Goal: Information Seeking & Learning: Learn about a topic

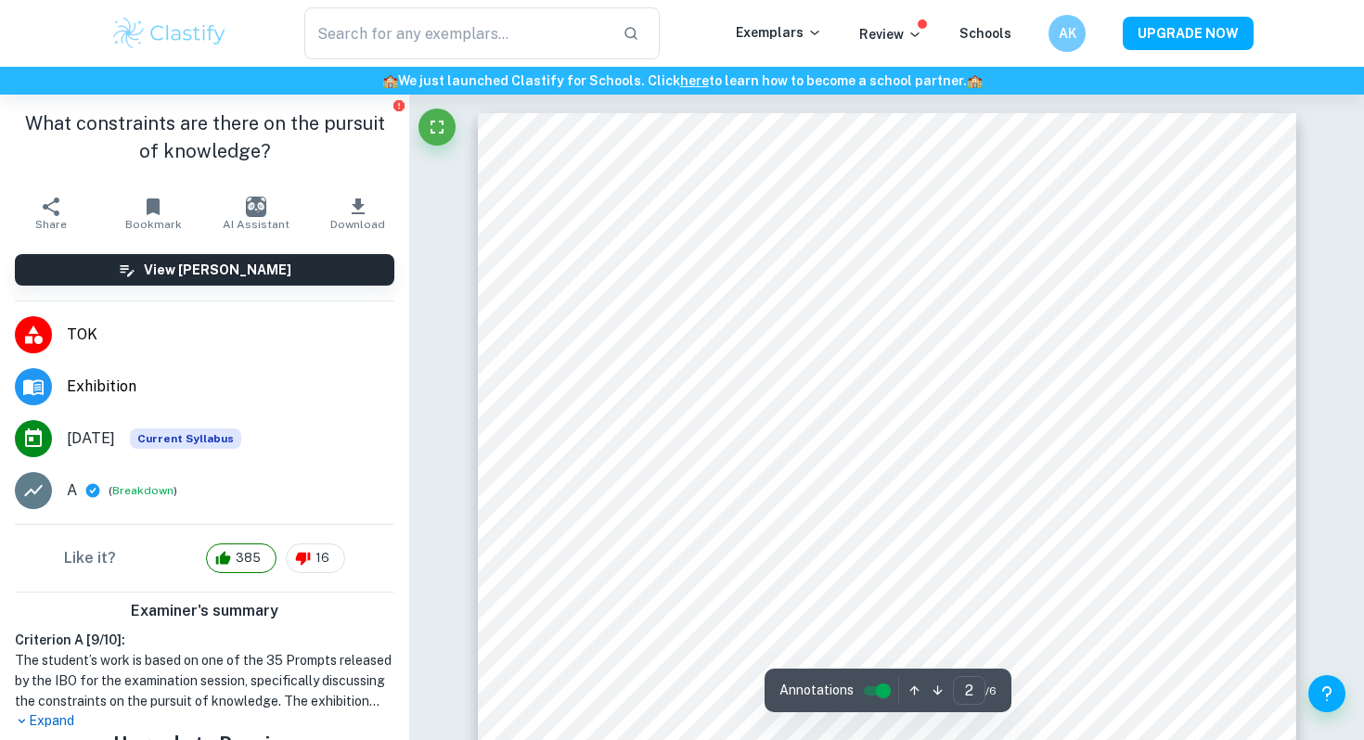
scroll to position [998, 0]
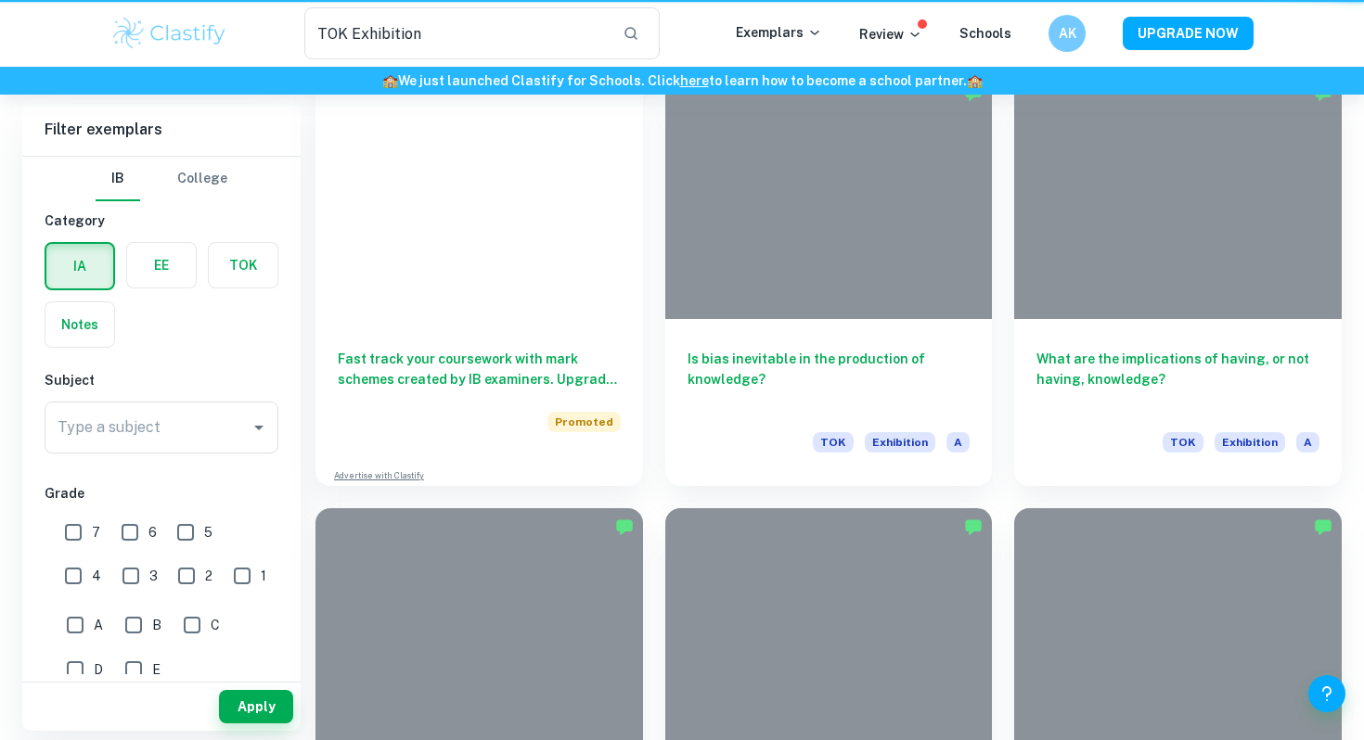
scroll to position [180, 0]
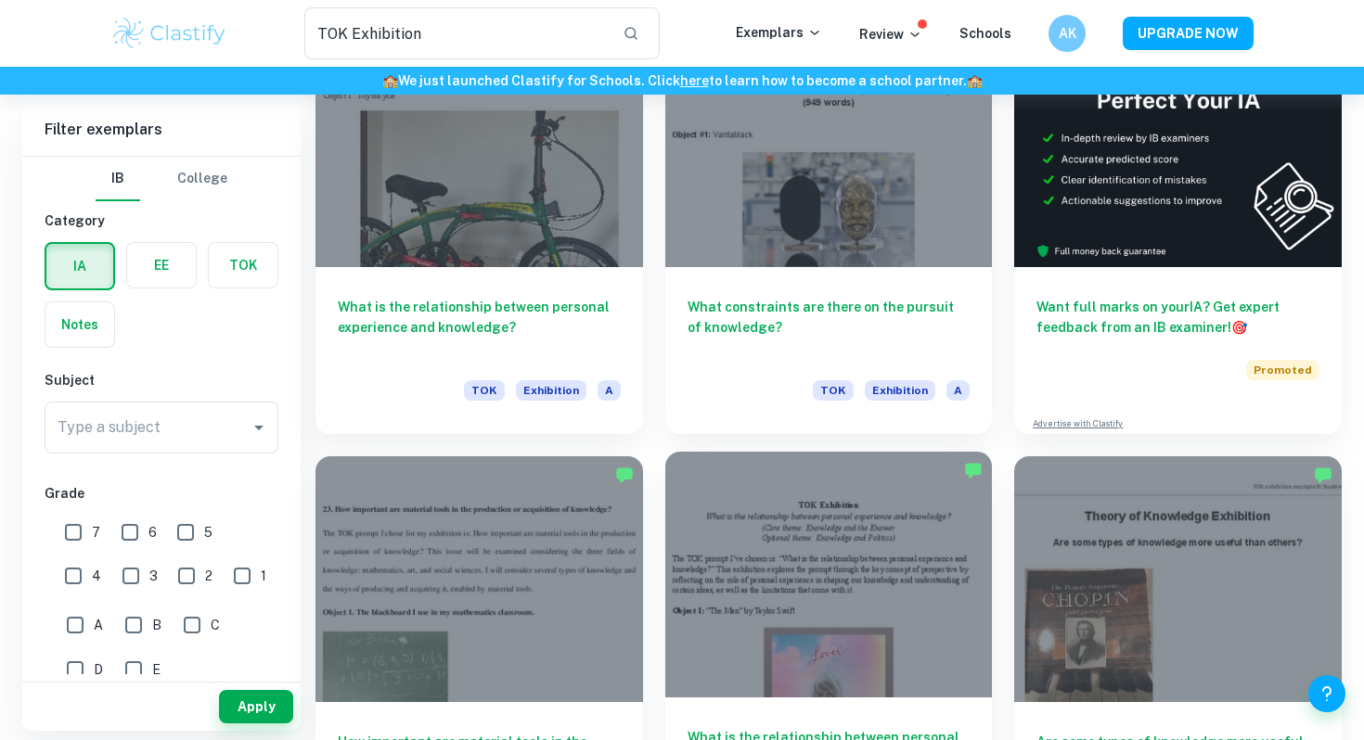
click at [849, 562] on div at bounding box center [829, 574] width 328 height 245
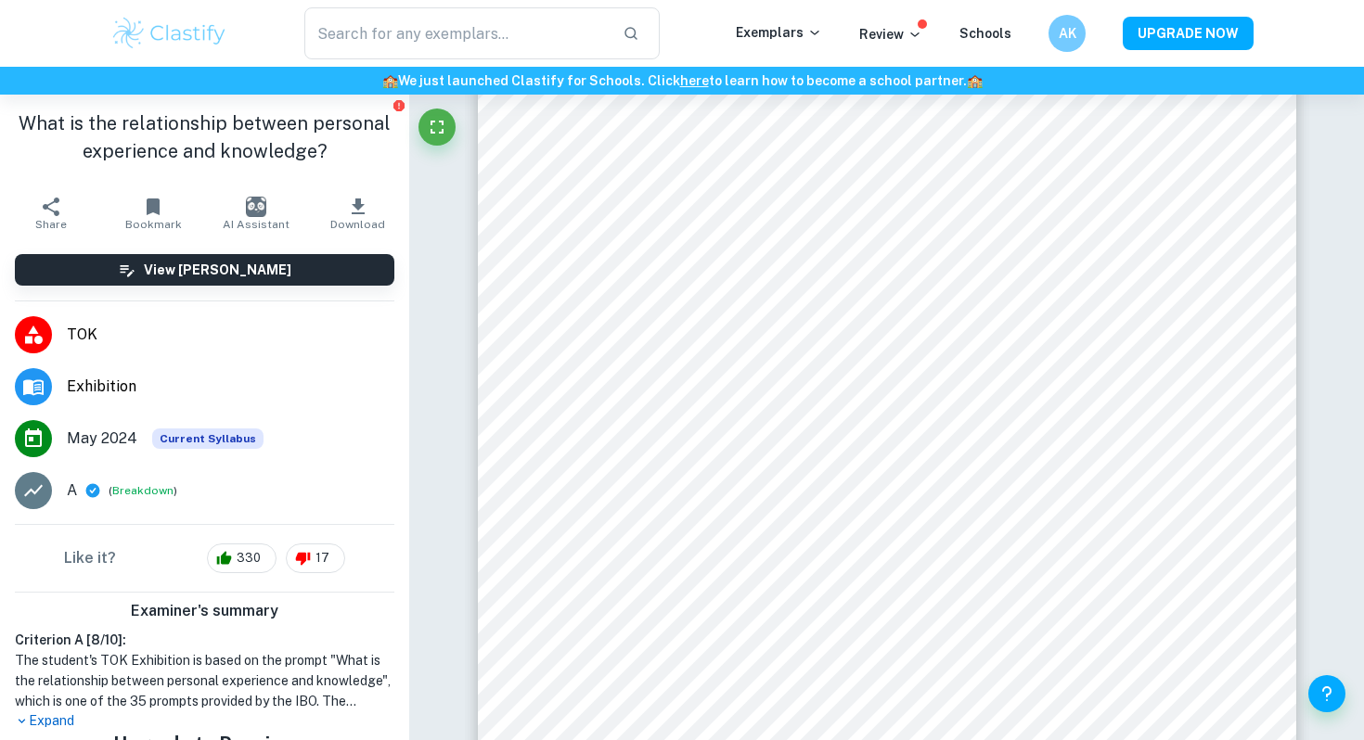
scroll to position [2524, 0]
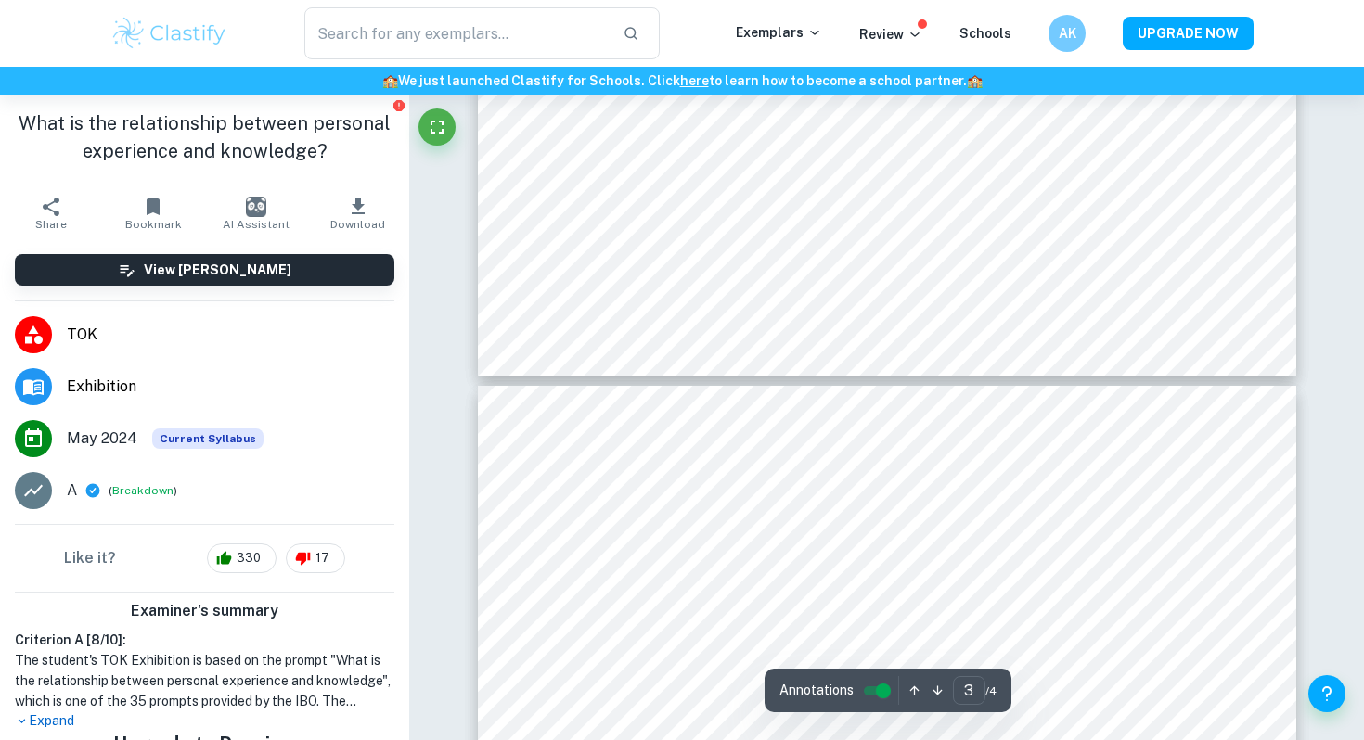
type input "4"
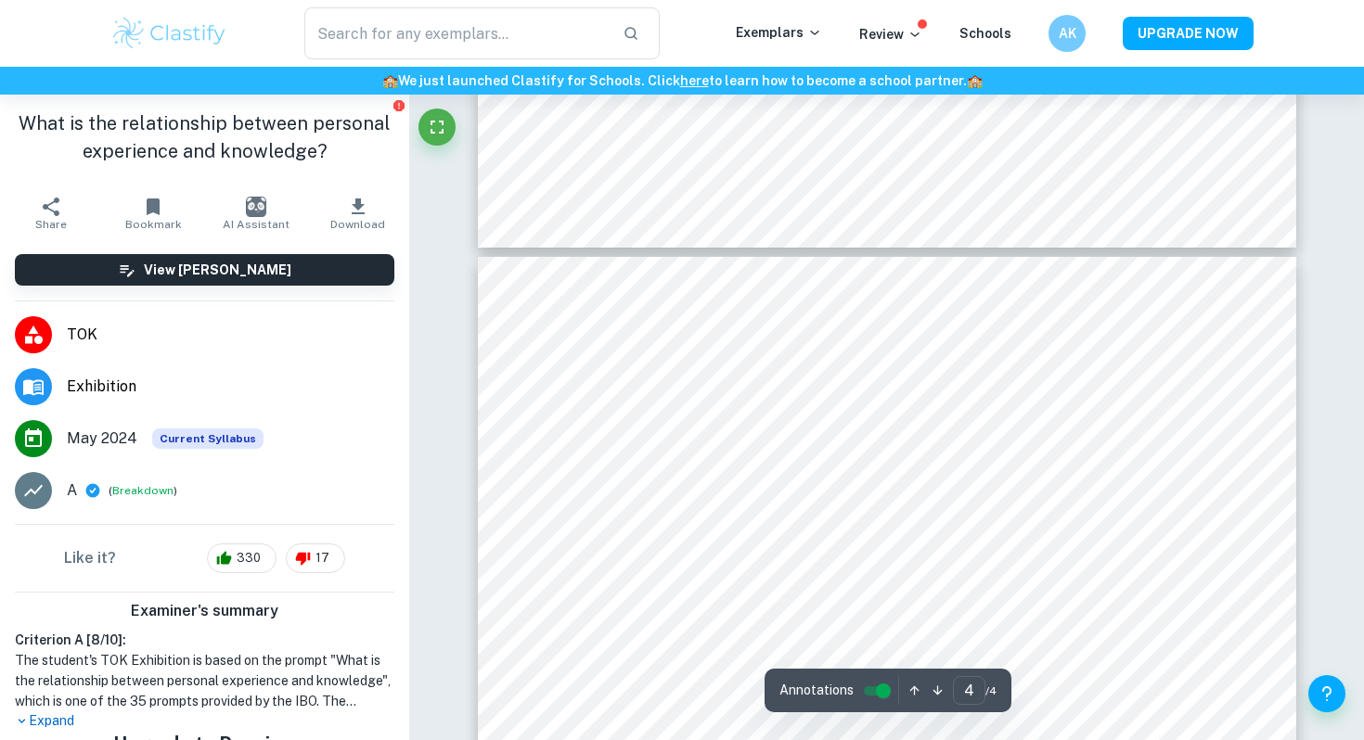
scroll to position [3323, 0]
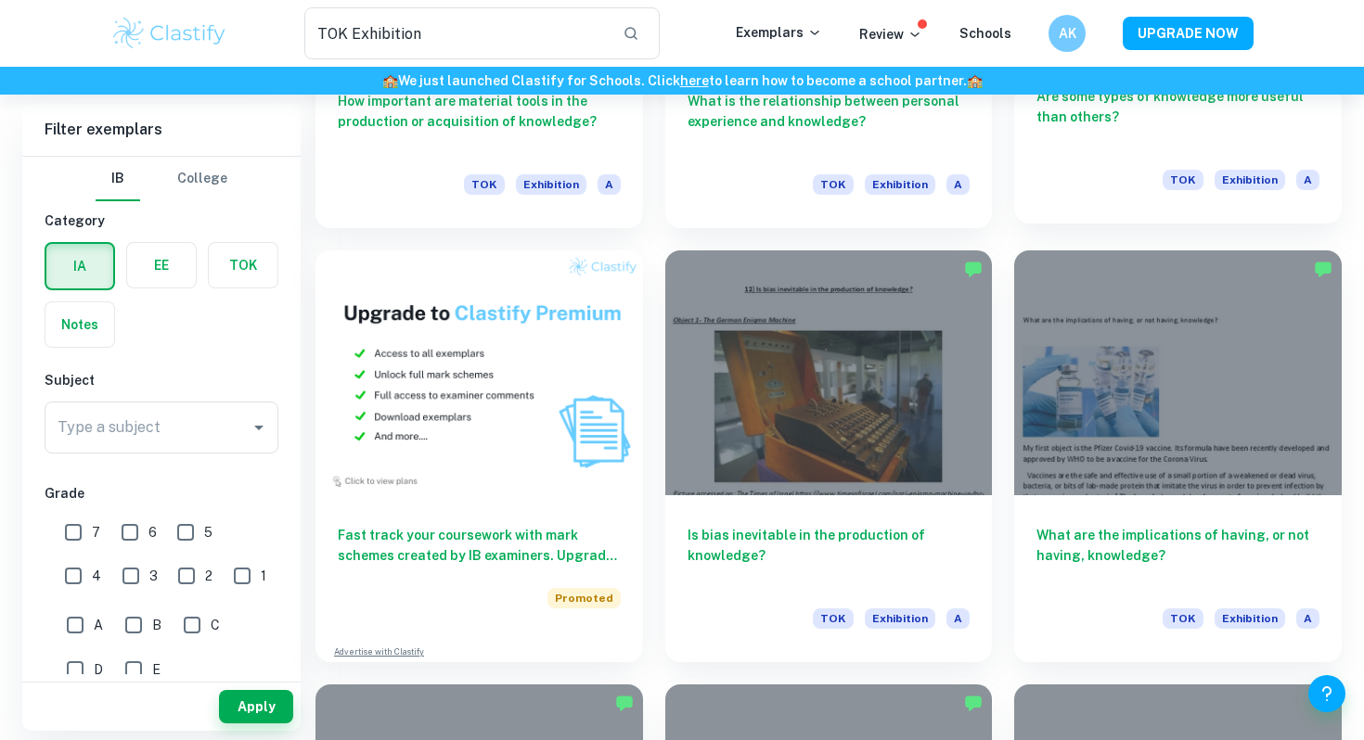
scroll to position [825, 0]
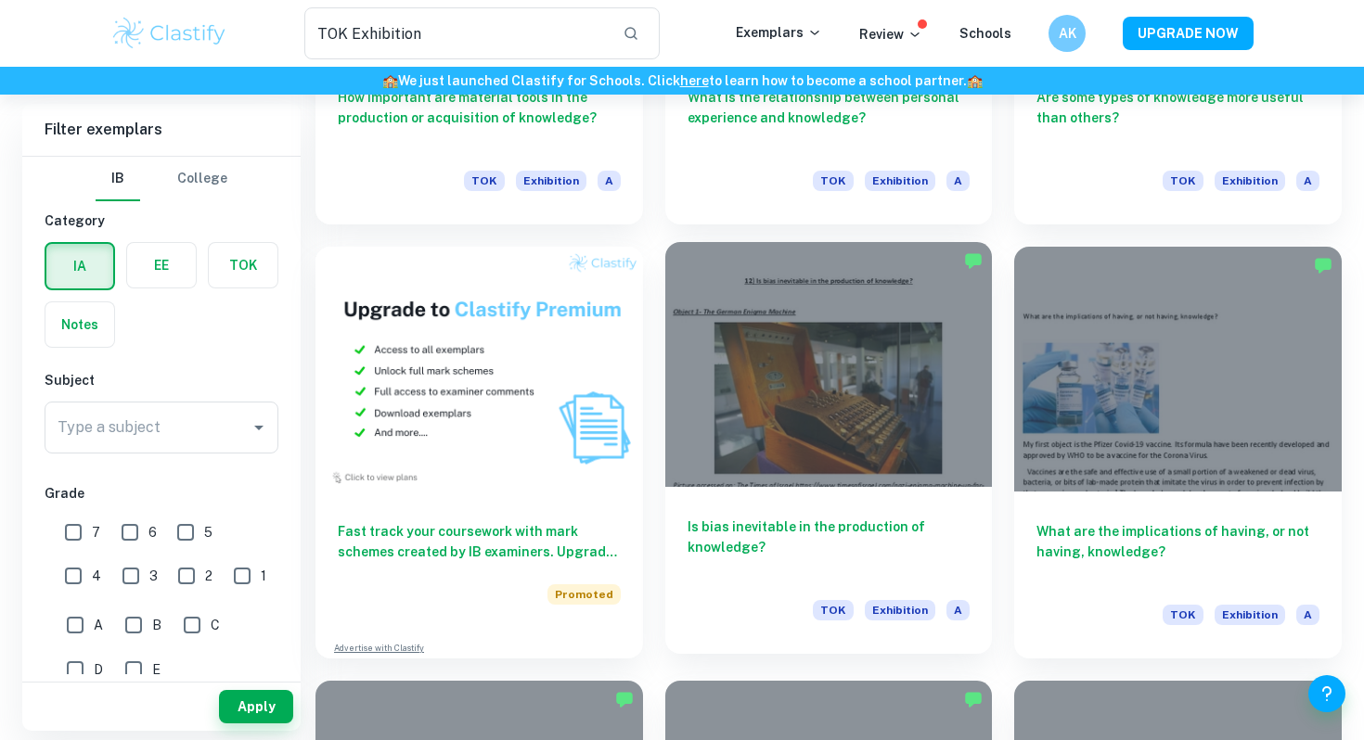
click at [915, 413] on div at bounding box center [829, 364] width 328 height 245
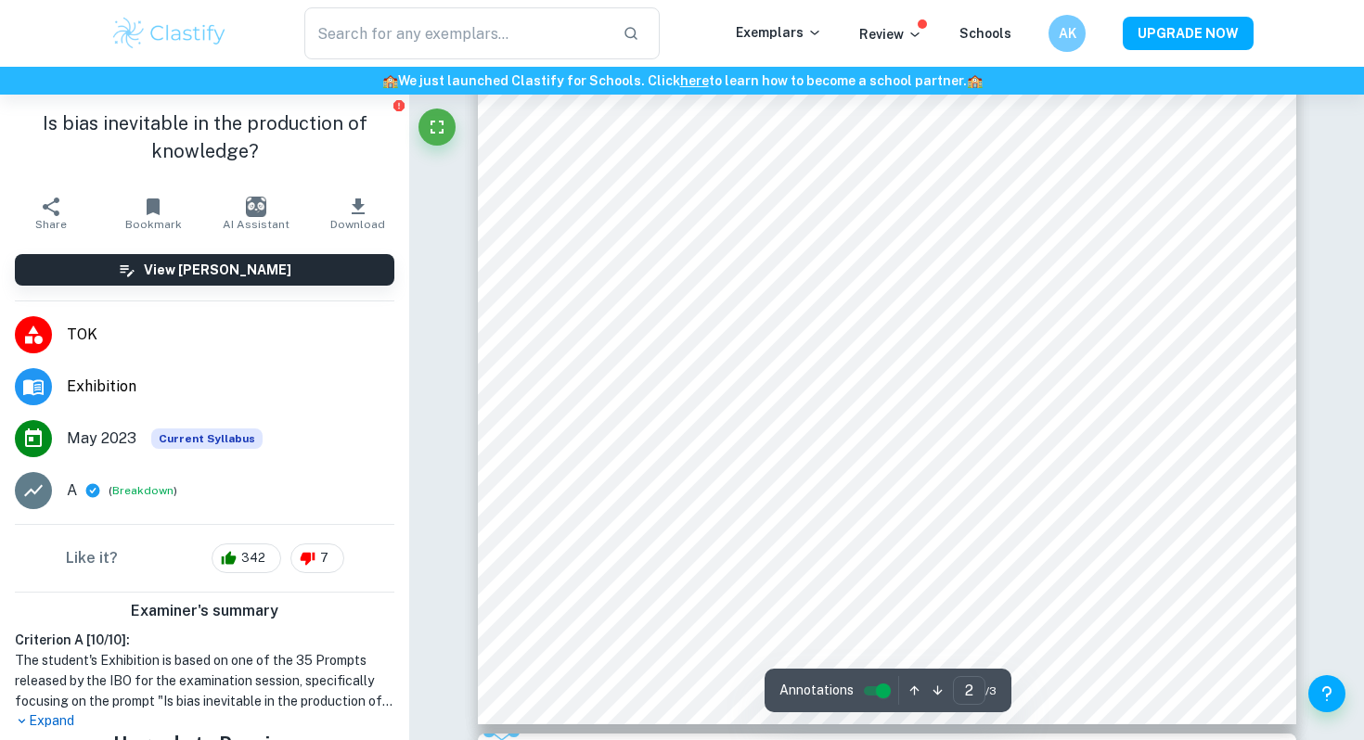
scroll to position [1841, 0]
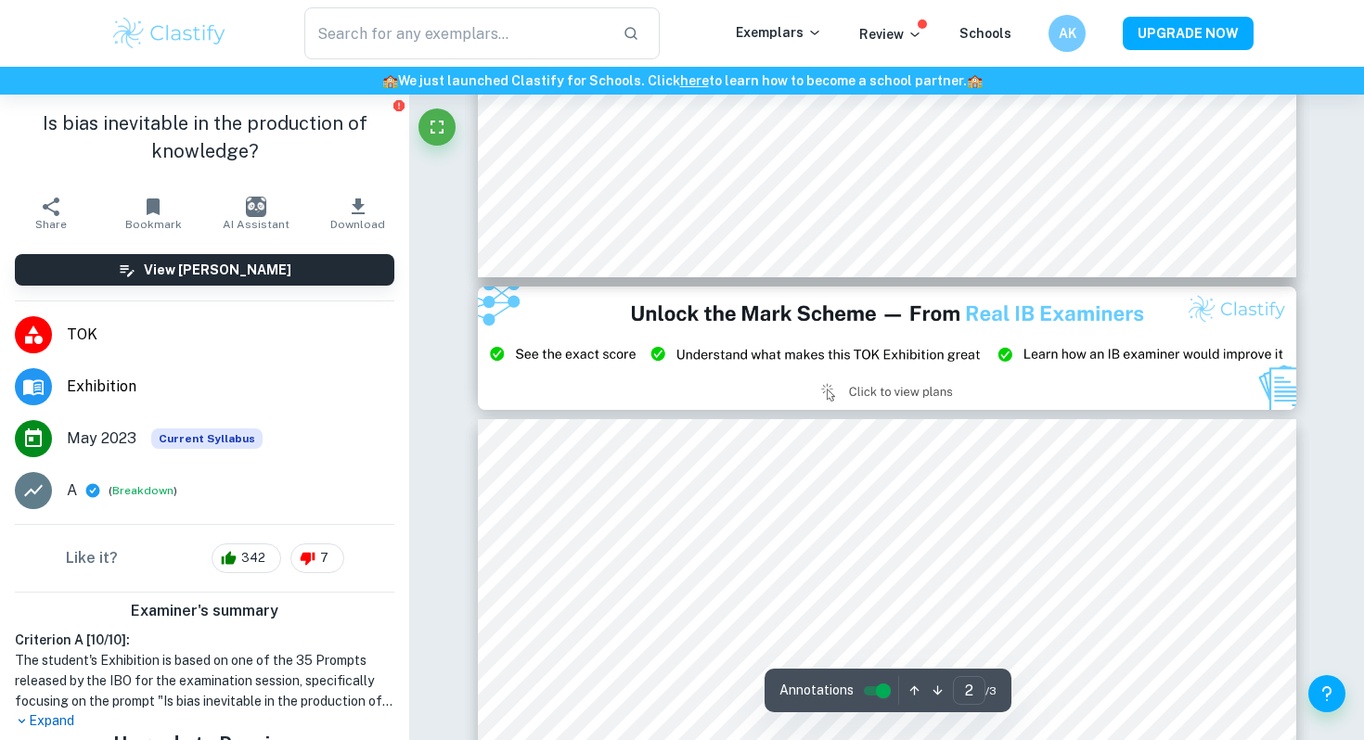
type input "3"
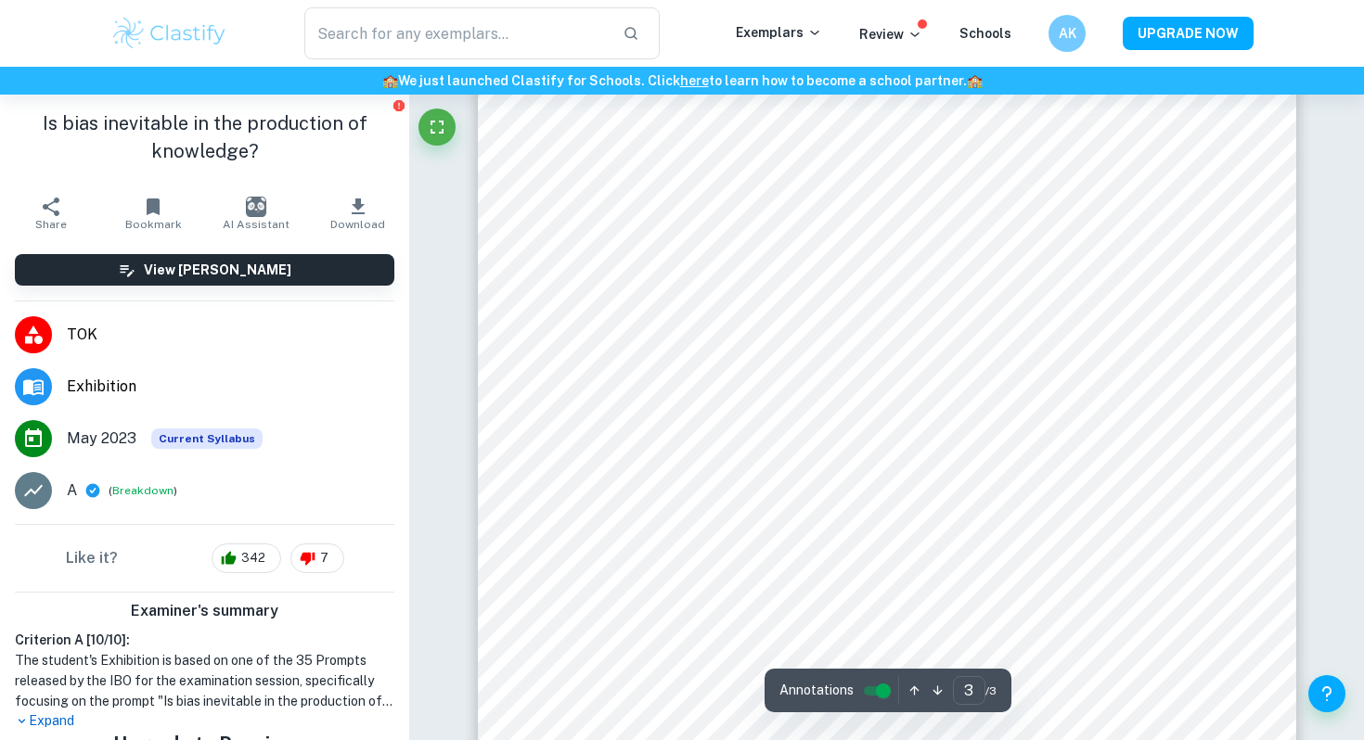
scroll to position [3145, 0]
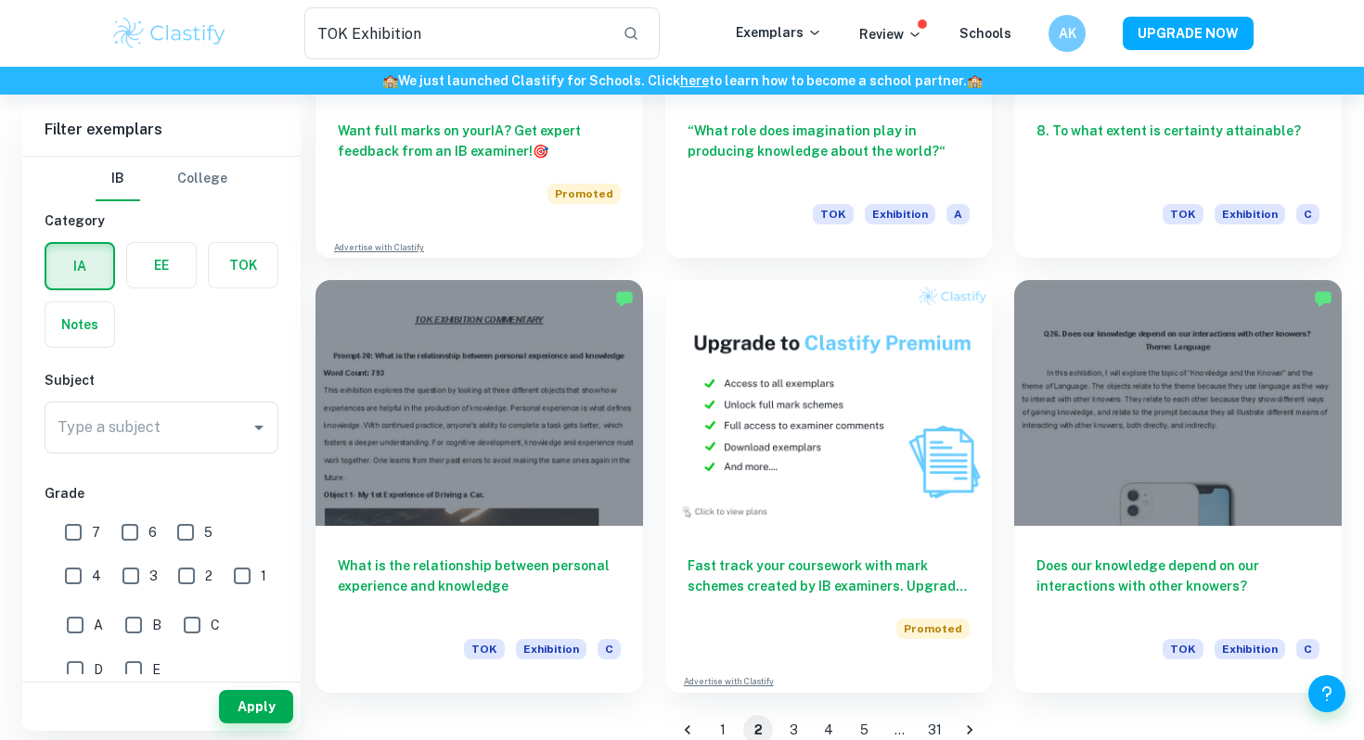
scroll to position [2992, 0]
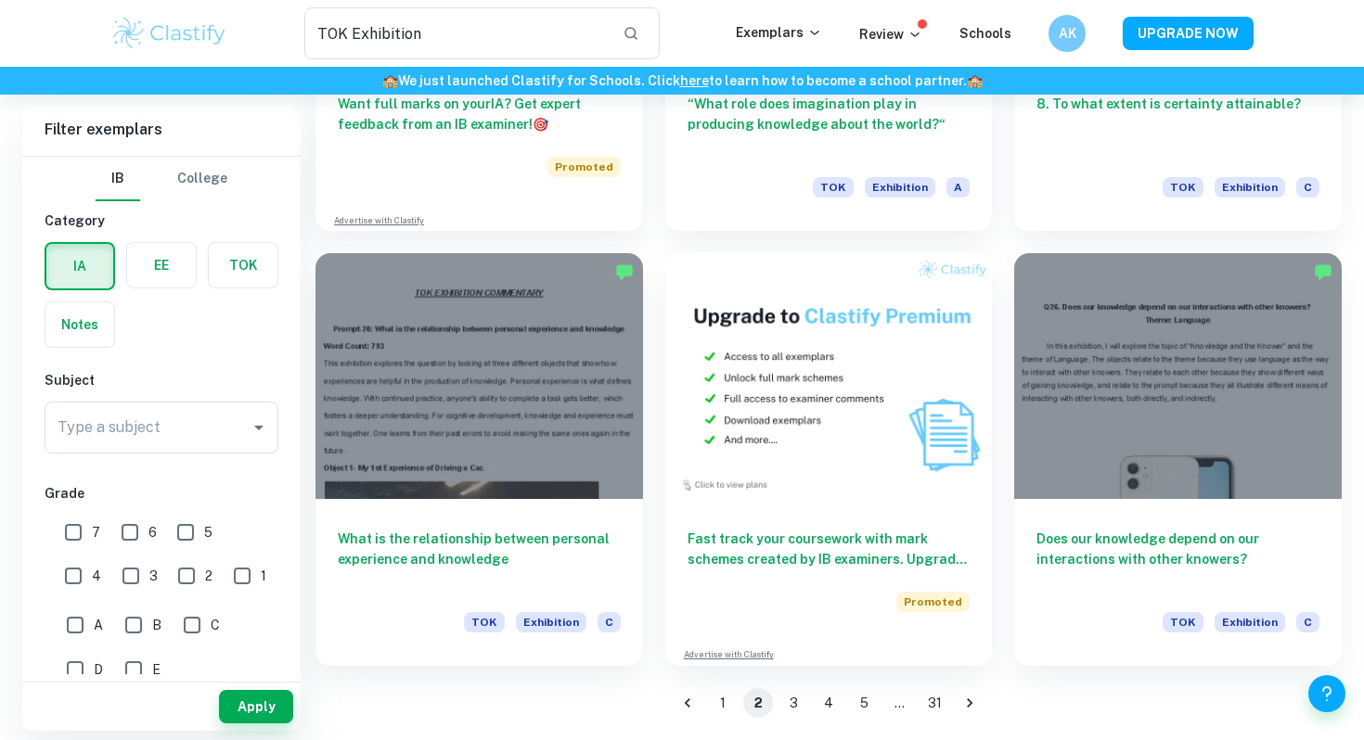
click at [728, 701] on button "1" at bounding box center [723, 704] width 30 height 30
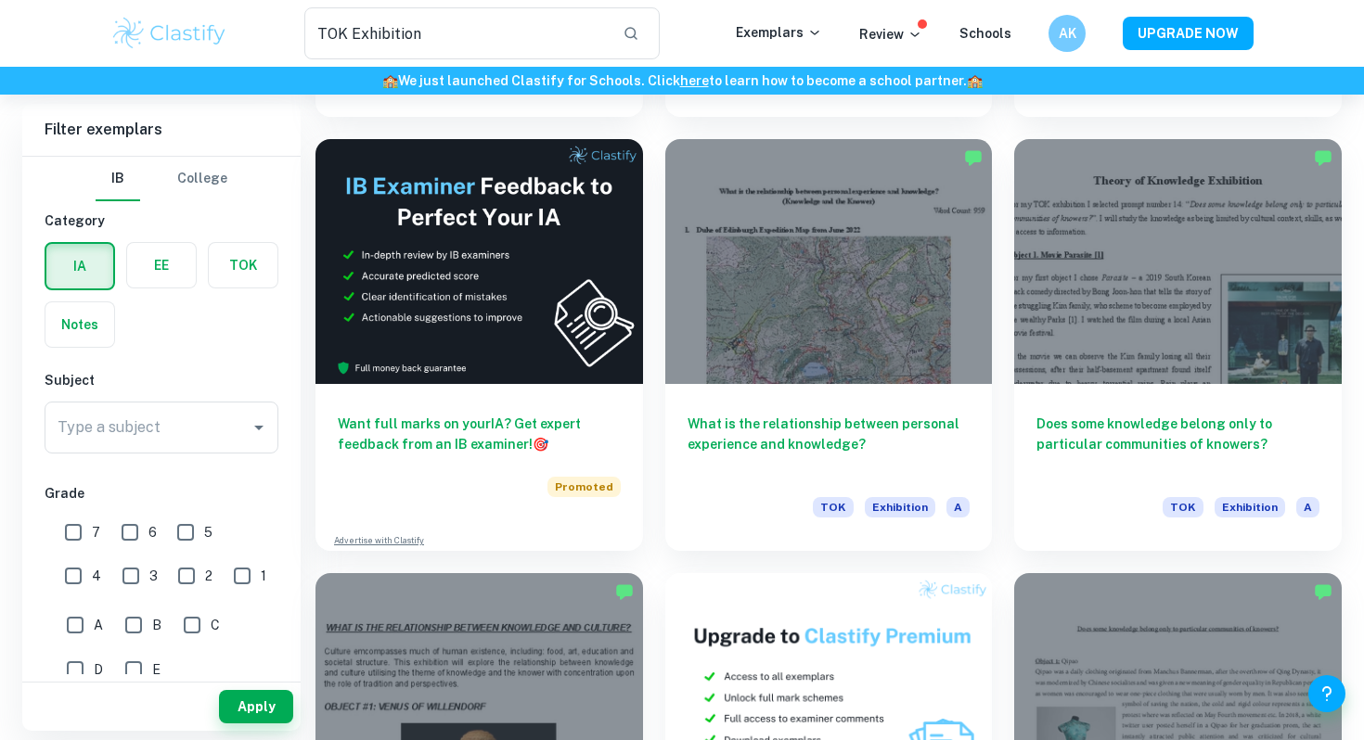
scroll to position [2673, 0]
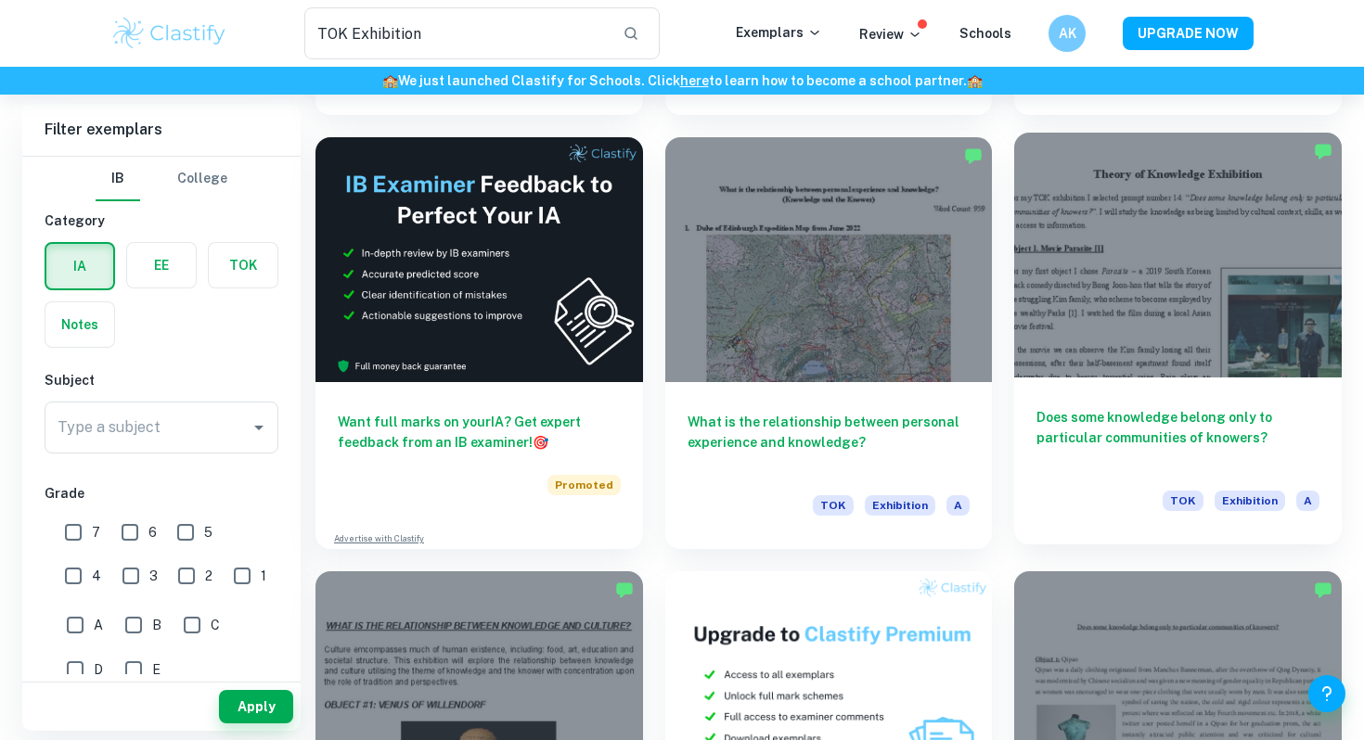
click at [1191, 310] on div at bounding box center [1178, 255] width 328 height 245
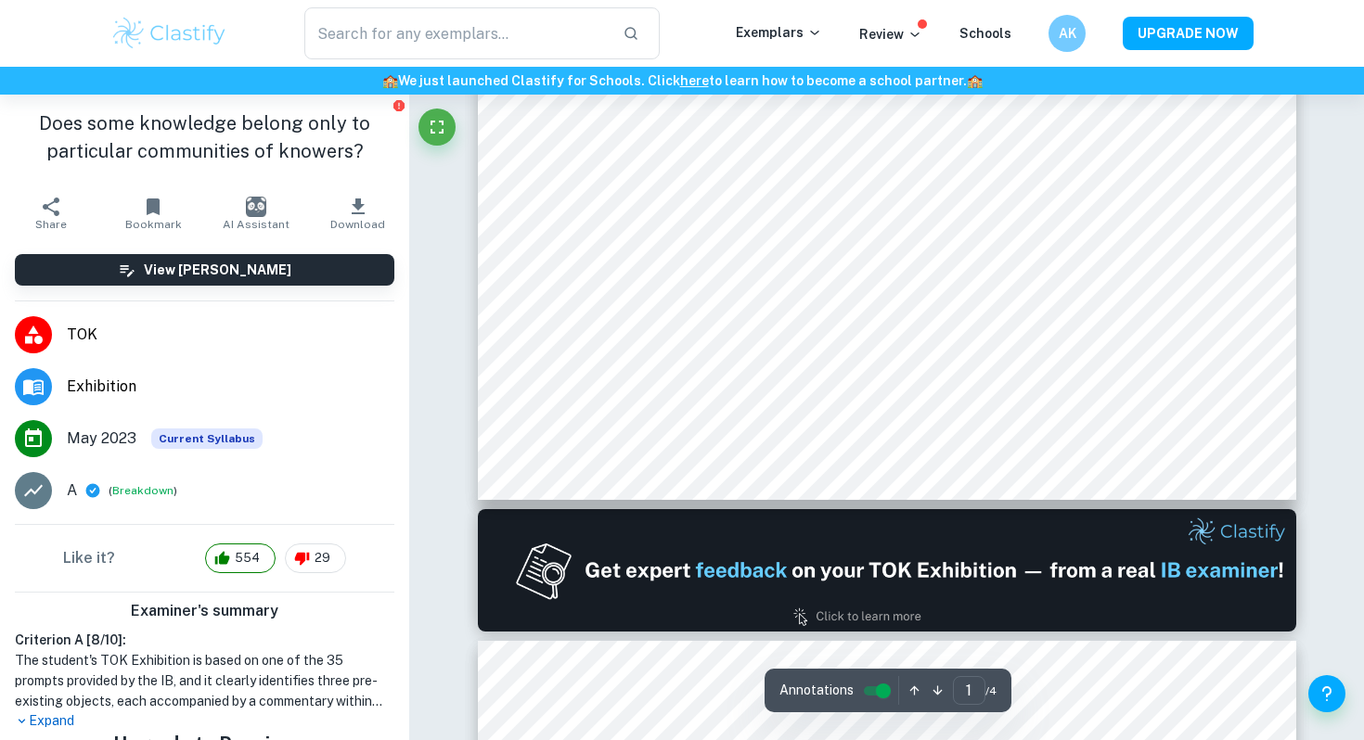
scroll to position [671, 0]
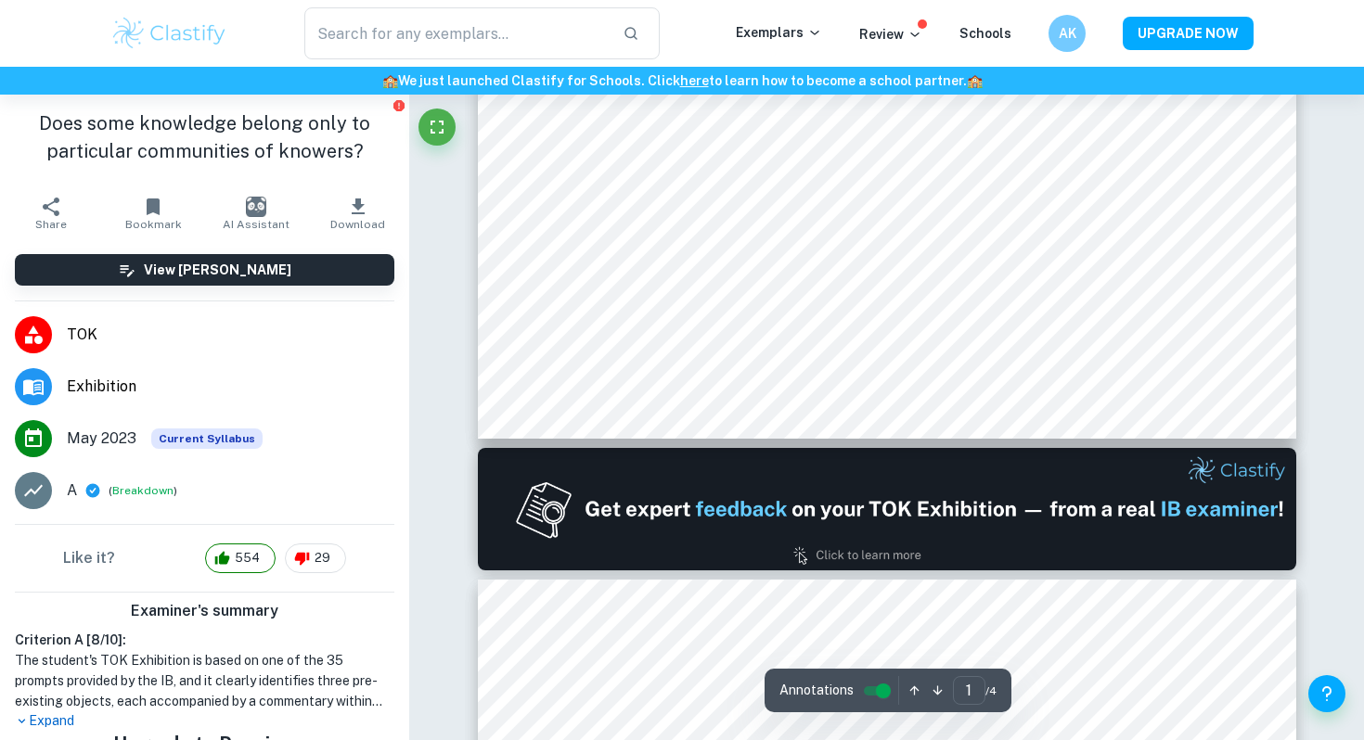
type input "2"
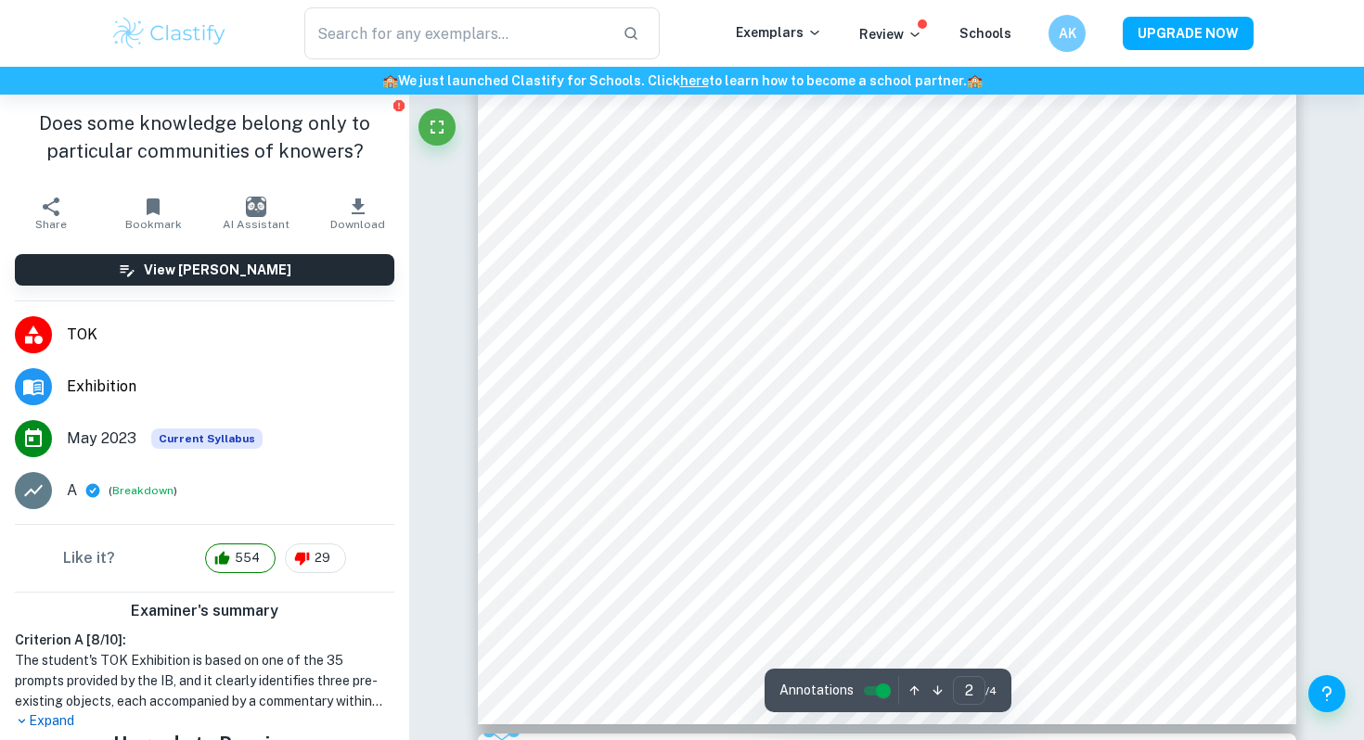
scroll to position [1714, 0]
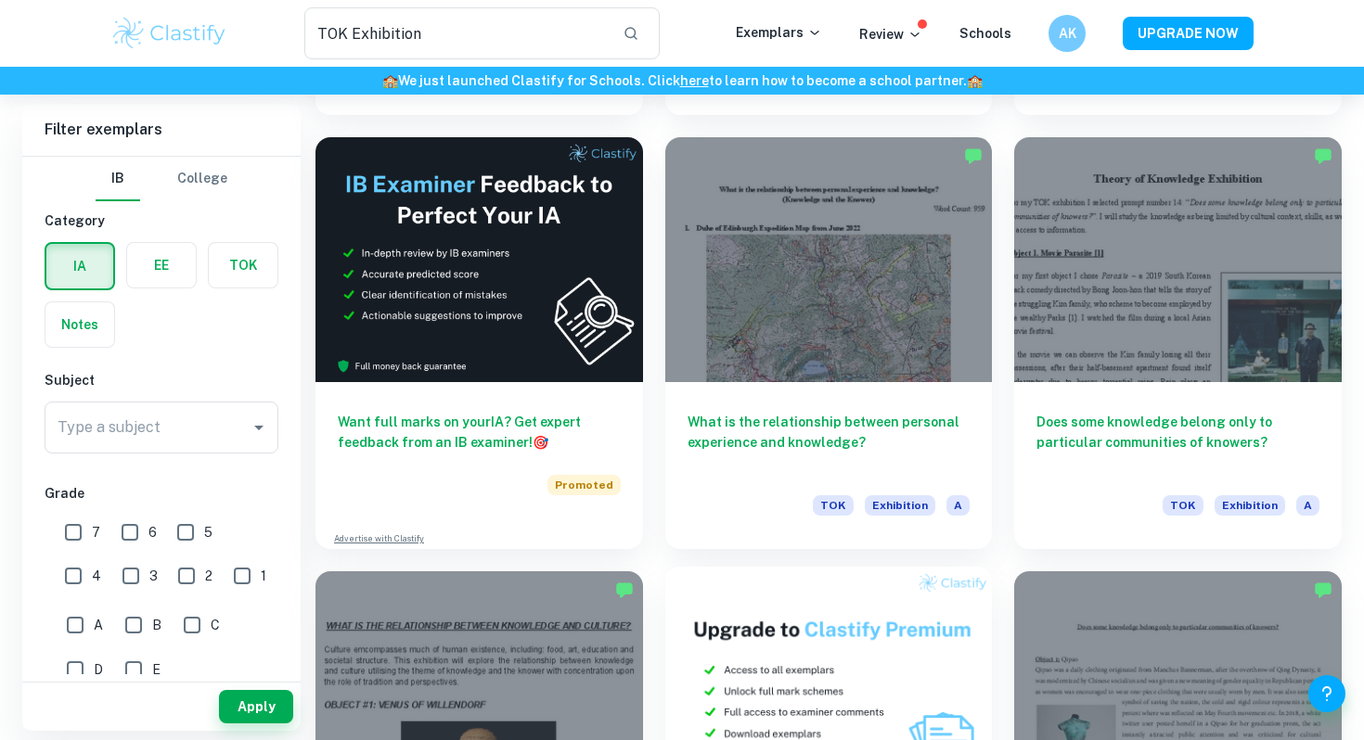
scroll to position [2992, 0]
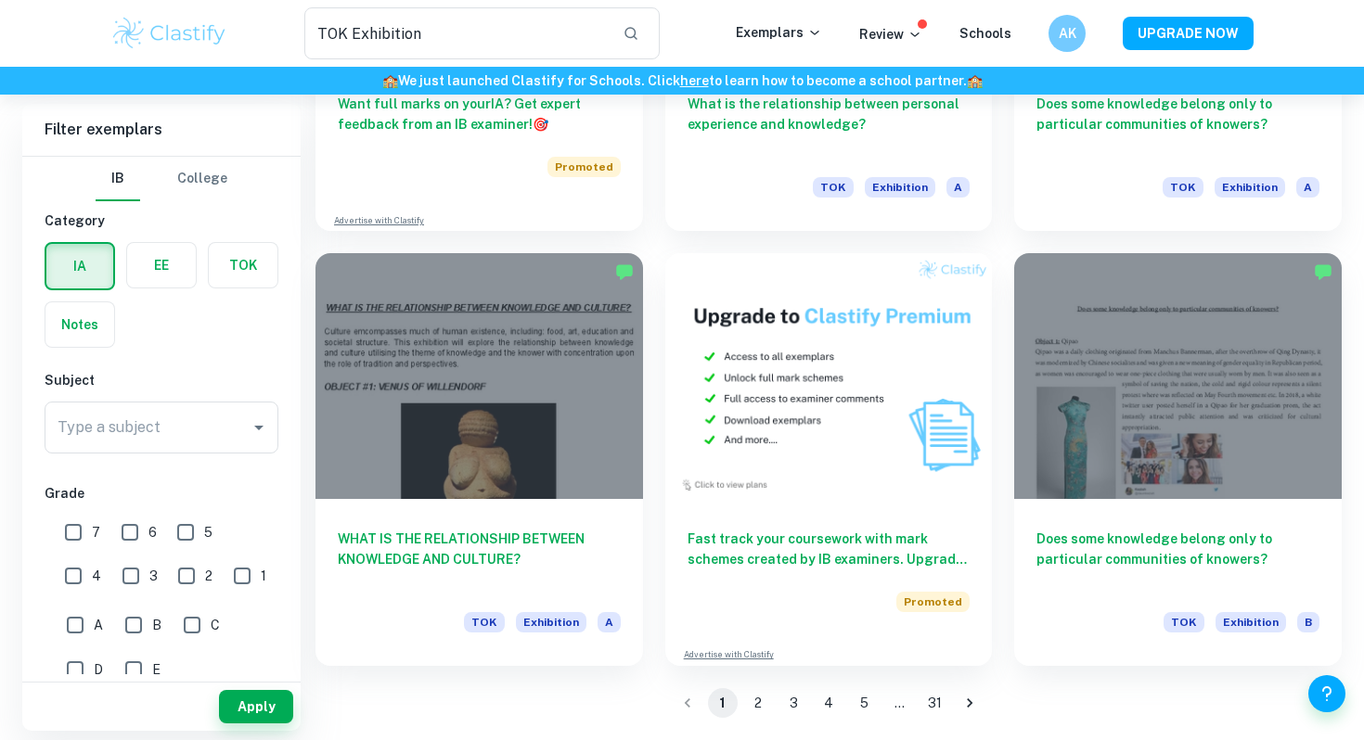
click at [763, 694] on button "2" at bounding box center [758, 704] width 30 height 30
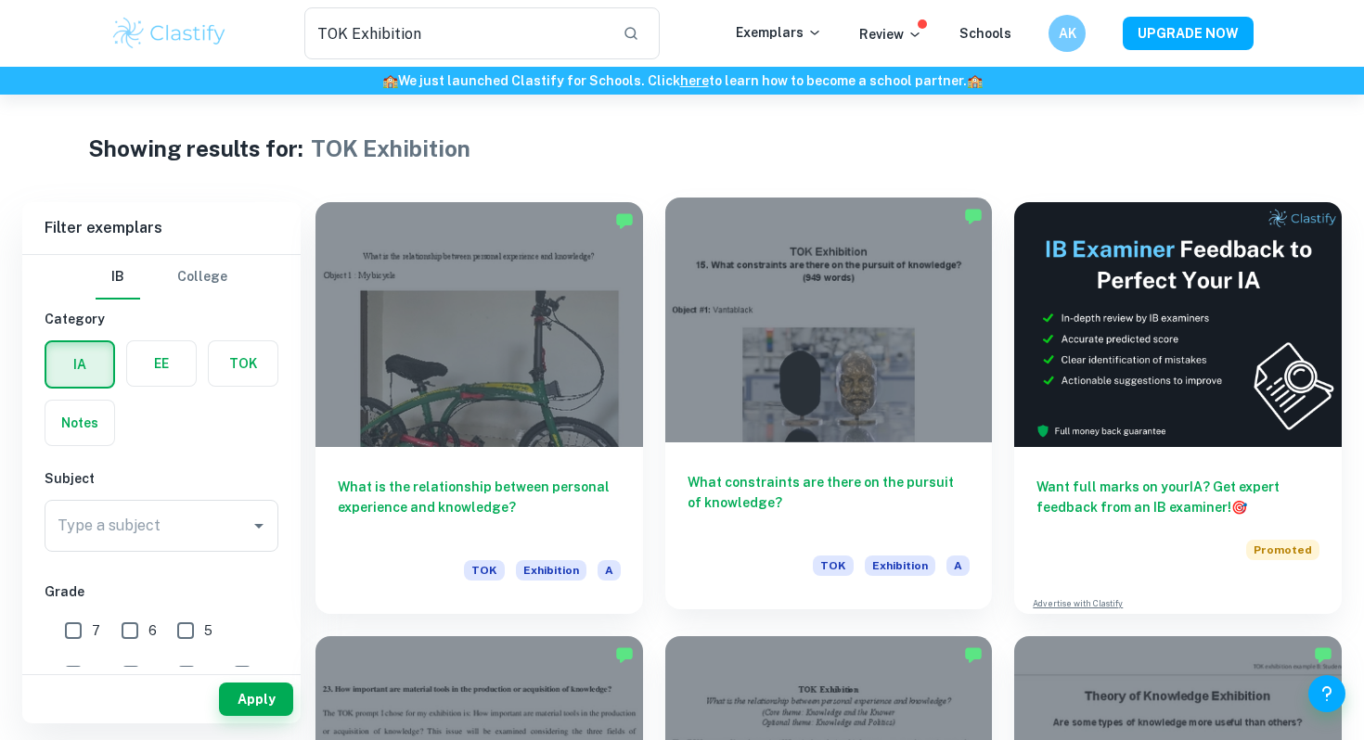
click at [911, 446] on div "What constraints are there on the pursuit of knowledge? TOK Exhibition A" at bounding box center [829, 526] width 328 height 167
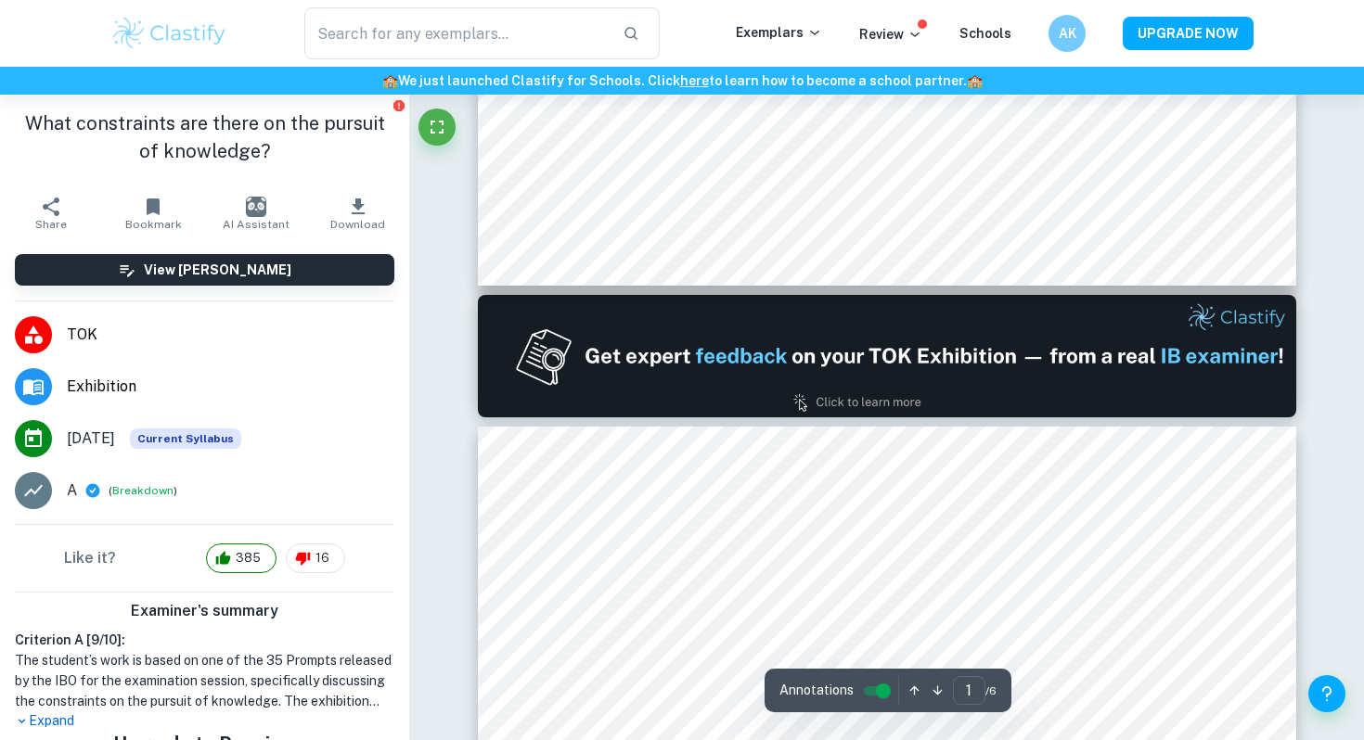
type input "2"
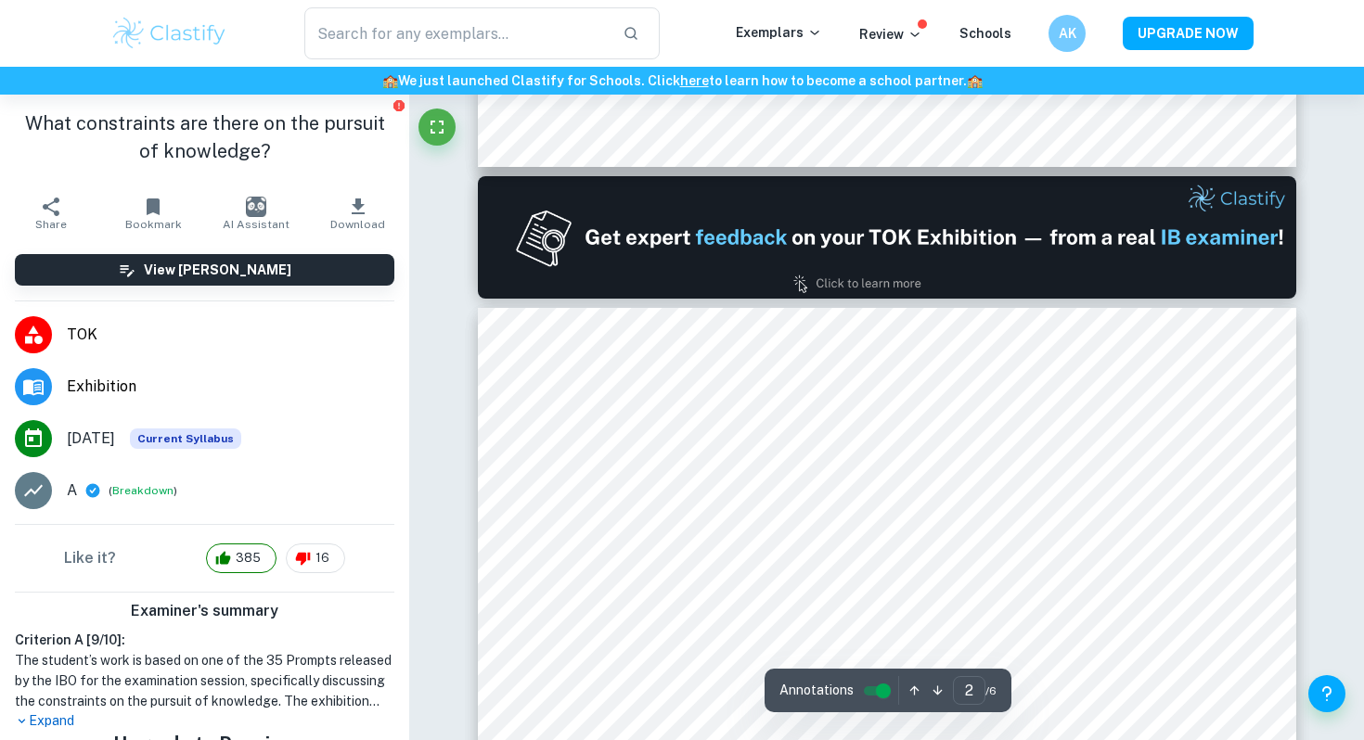
scroll to position [1023, 0]
